Goal: Check status: Check status

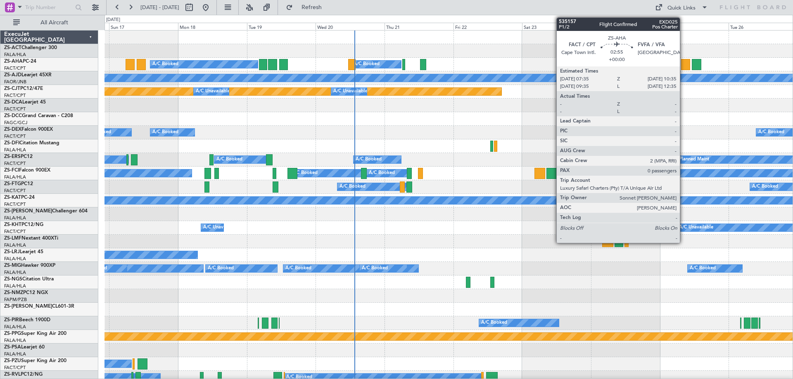
click at [683, 64] on div at bounding box center [685, 64] width 9 height 11
click at [684, 68] on div at bounding box center [685, 64] width 9 height 11
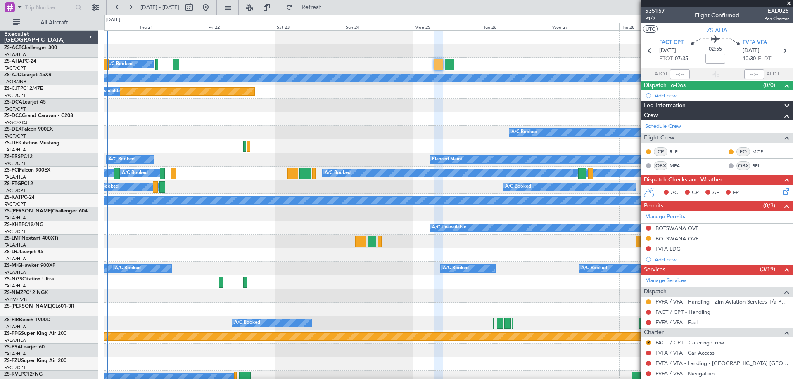
click at [334, 123] on div at bounding box center [448, 119] width 688 height 14
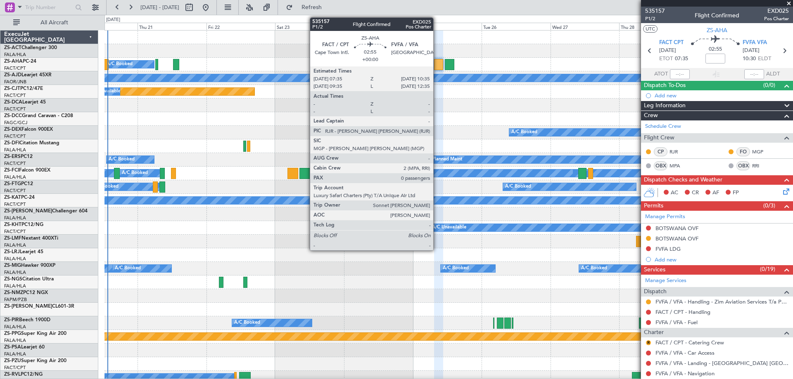
click at [437, 66] on div at bounding box center [438, 64] width 9 height 11
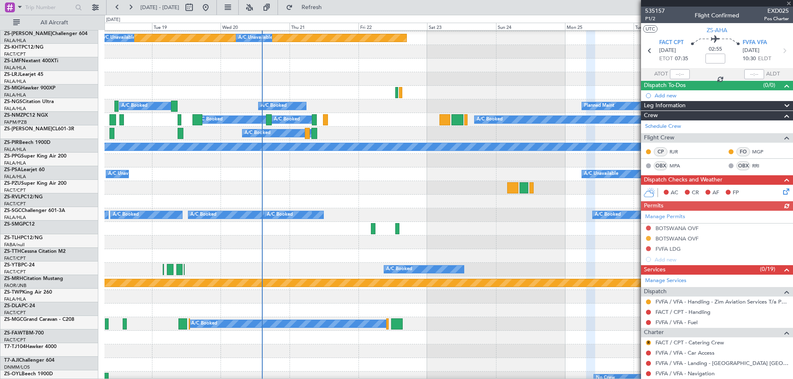
scroll to position [12, 0]
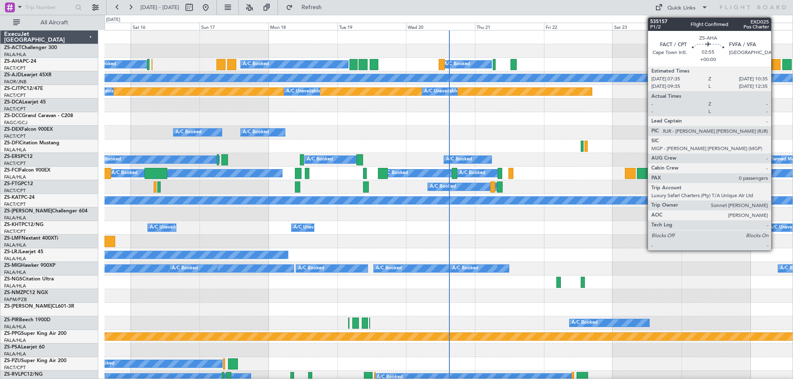
click at [775, 67] on div at bounding box center [775, 64] width 9 height 11
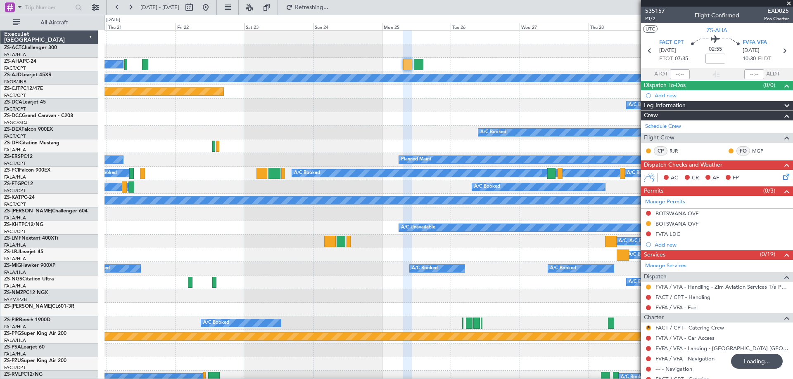
click at [788, 2] on span at bounding box center [788, 3] width 8 height 7
